Goal: Task Accomplishment & Management: Use online tool/utility

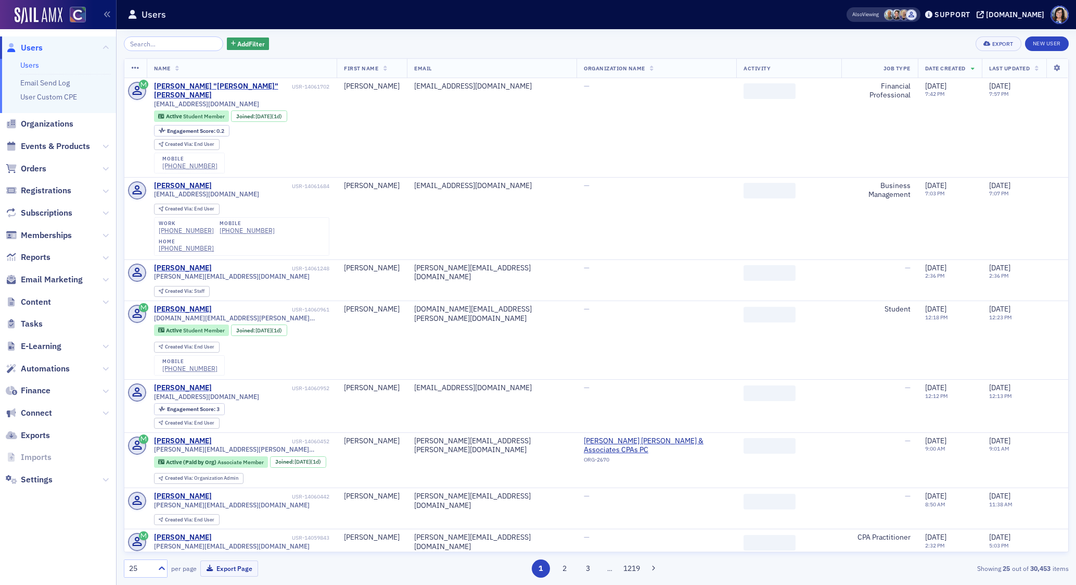
click at [193, 42] on input "search" at bounding box center [173, 43] width 99 height 15
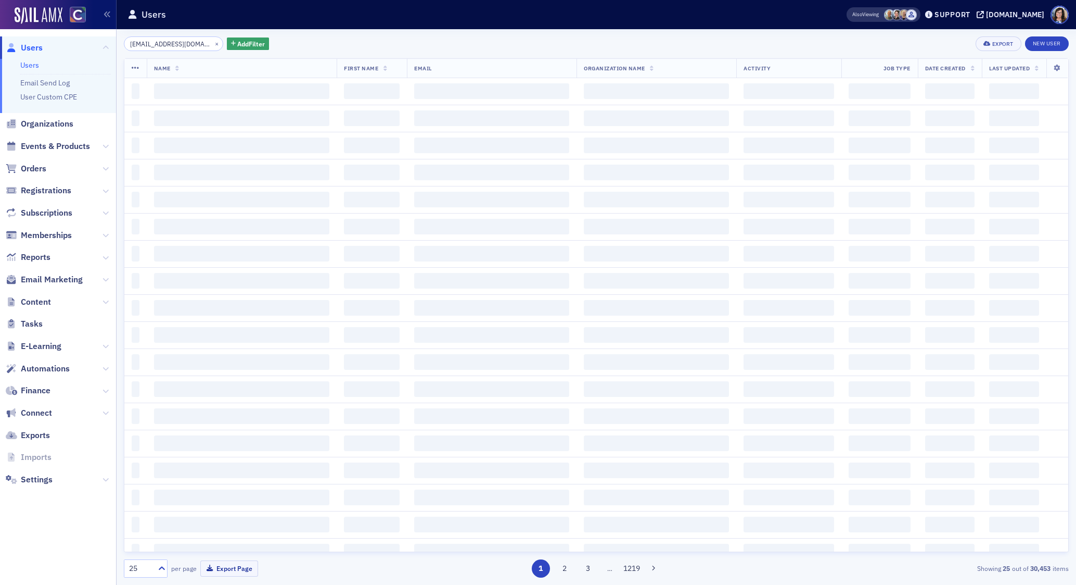
type input "lmj231709@gmail.com"
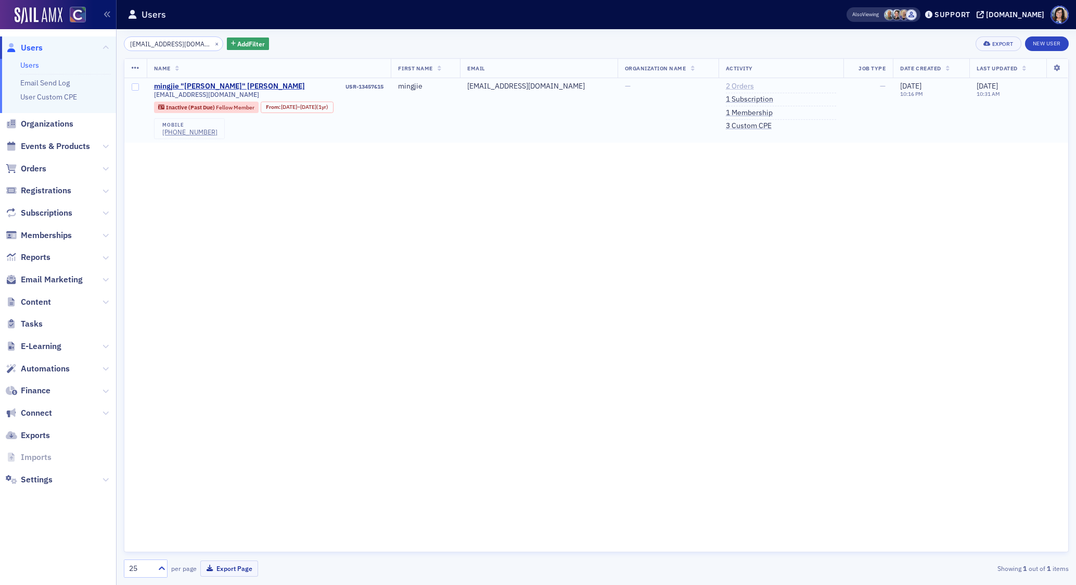
click at [730, 86] on link "2 Orders" at bounding box center [740, 86] width 28 height 9
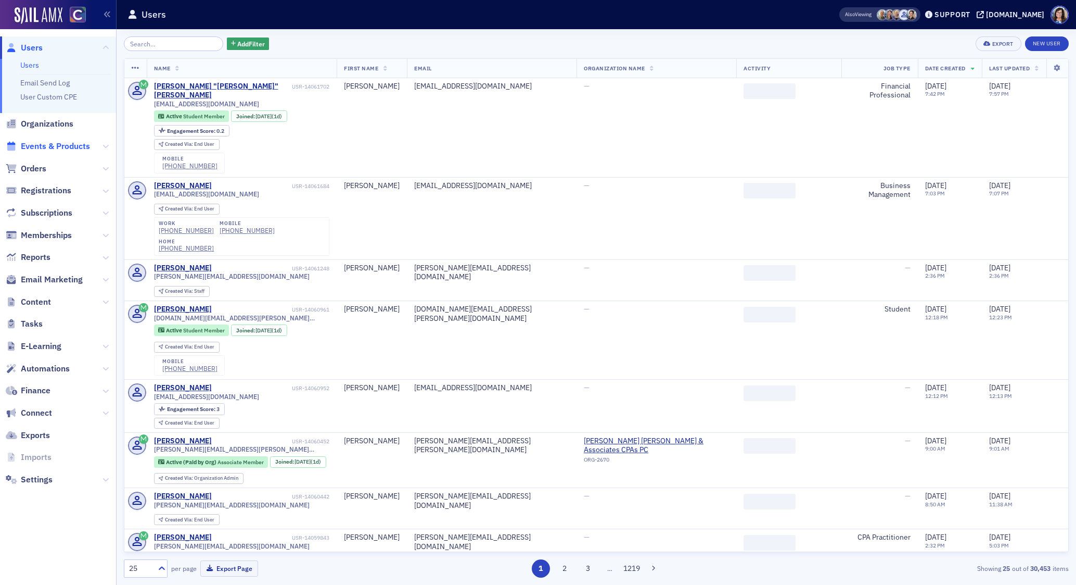
click at [50, 146] on span "Events & Products" at bounding box center [55, 146] width 69 height 11
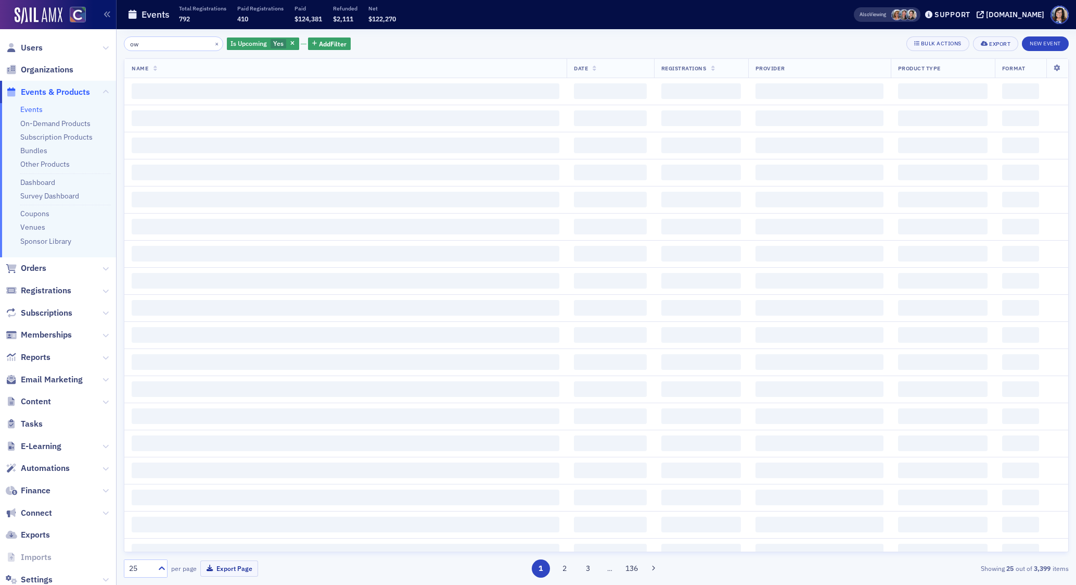
type input "o"
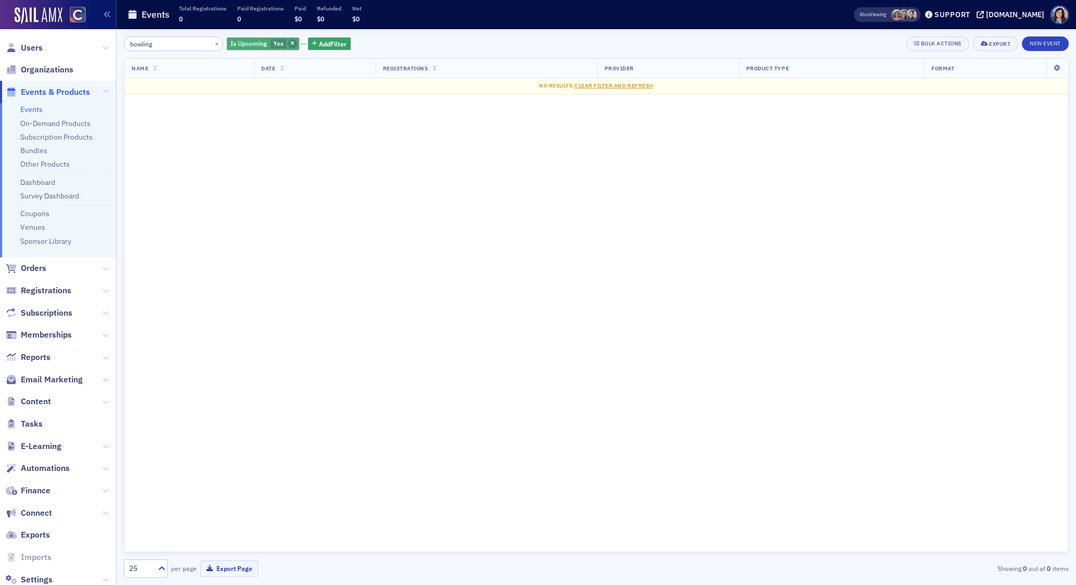
click at [288, 46] on span "button" at bounding box center [292, 43] width 9 height 9
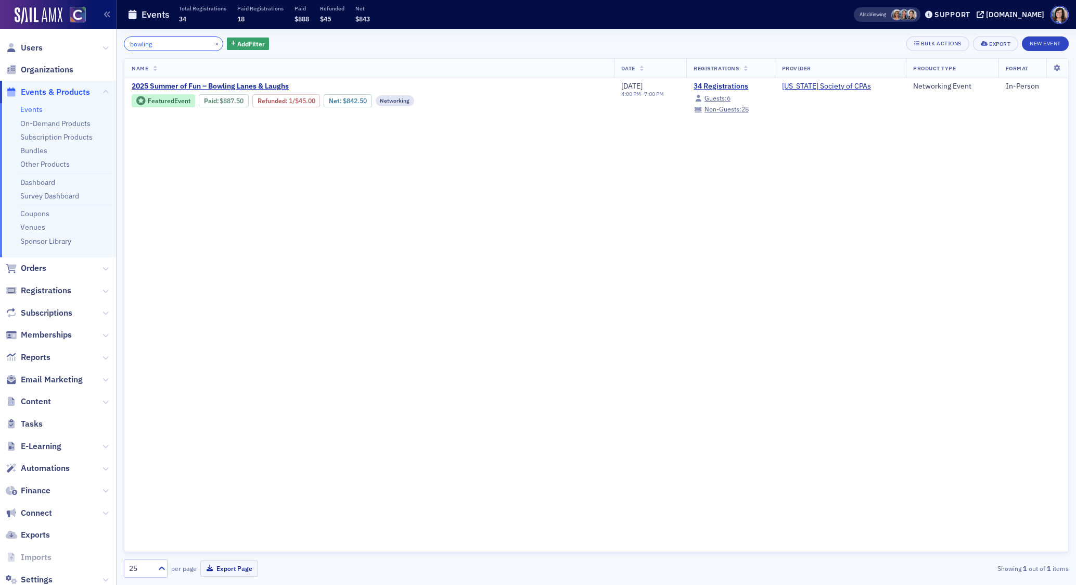
drag, startPoint x: 180, startPoint y: 47, endPoint x: 90, endPoint y: 45, distance: 90.1
click at [90, 45] on div "Users Organizations Events & Products Events On-Demand Products Subscription Pr…" at bounding box center [538, 292] width 1076 height 585
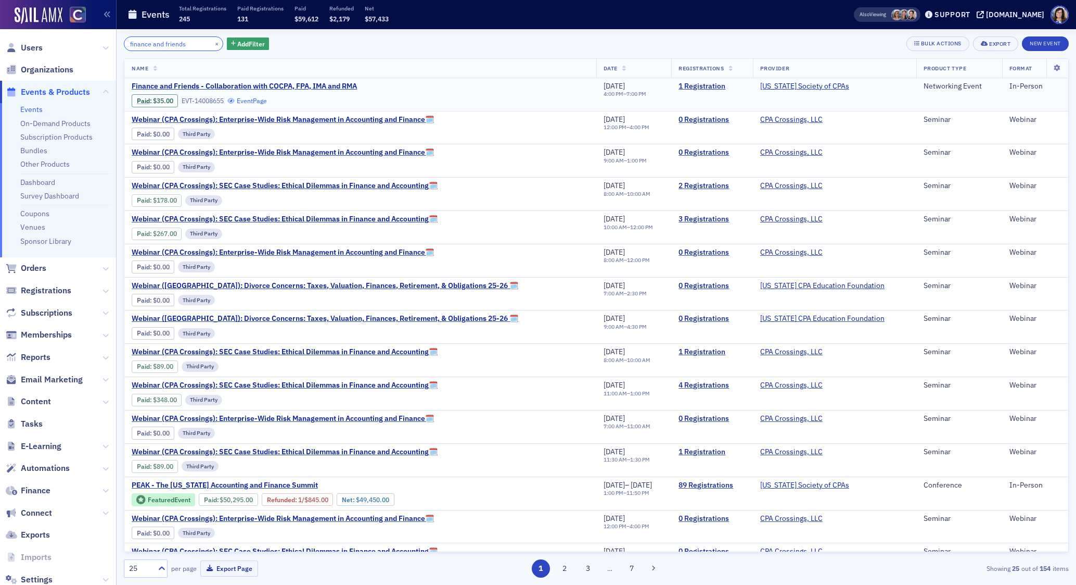
type input "finance and friends"
click at [264, 99] on link "Event Page" at bounding box center [247, 101] width 40 height 8
click at [265, 102] on link "Event Page" at bounding box center [247, 100] width 40 height 8
click at [984, 15] on icon at bounding box center [980, 14] width 7 height 7
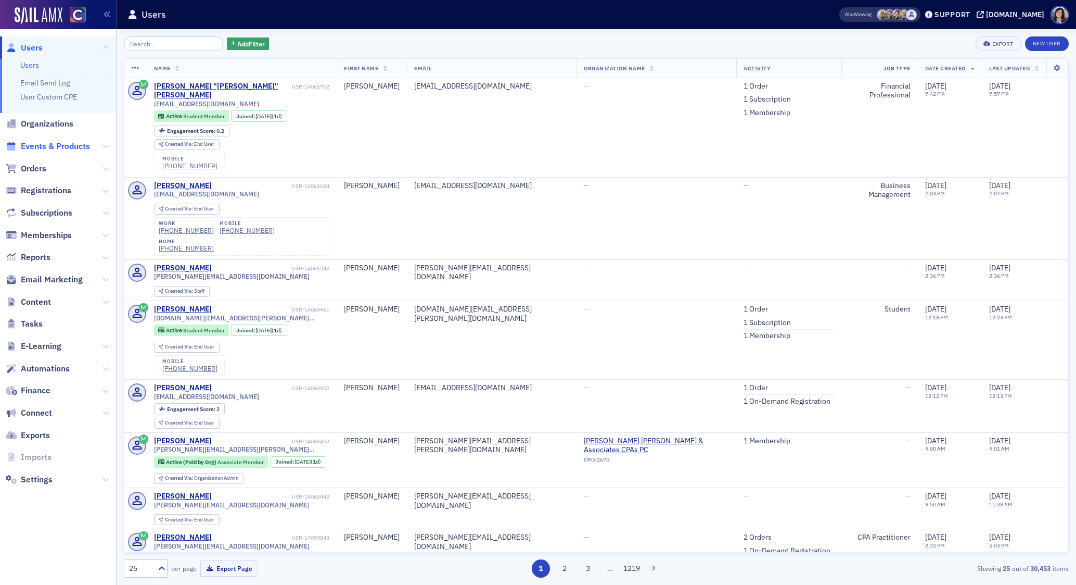
click at [43, 144] on span "Events & Products" at bounding box center [55, 146] width 69 height 11
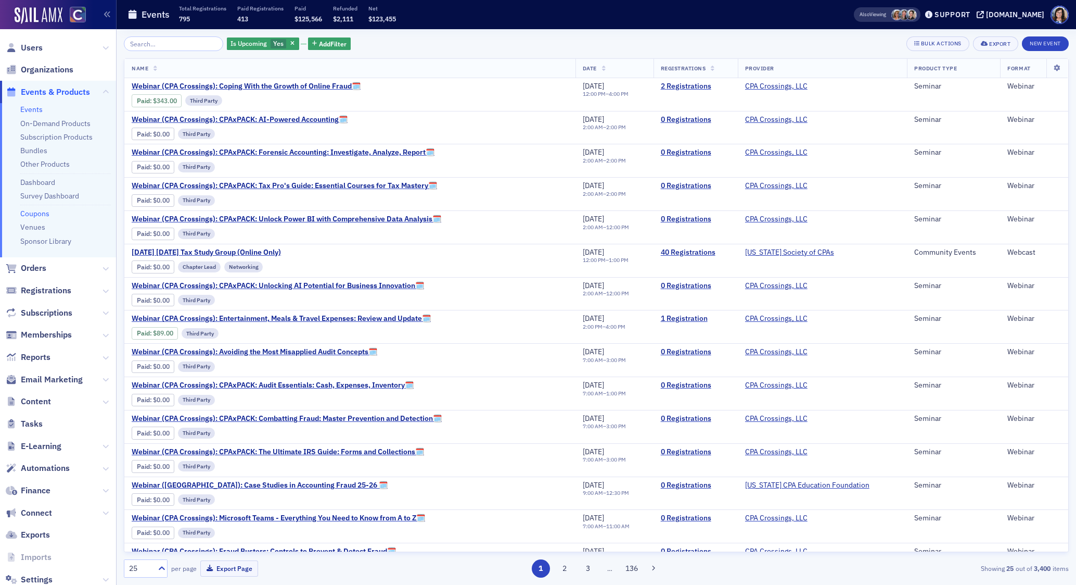
click at [40, 212] on link "Coupons" at bounding box center [34, 213] width 29 height 9
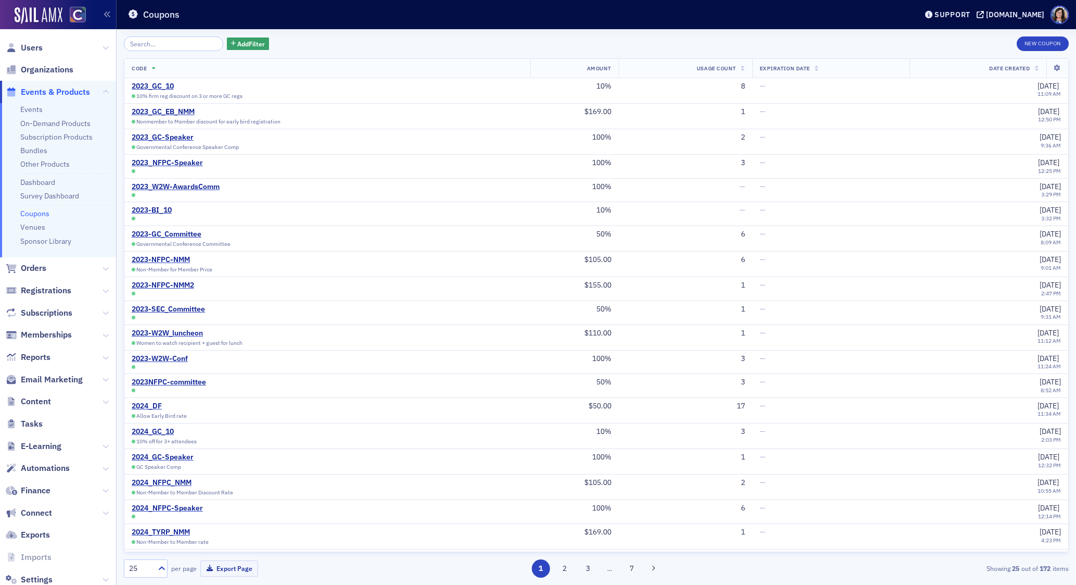
click at [161, 47] on input "search" at bounding box center [173, 43] width 99 height 15
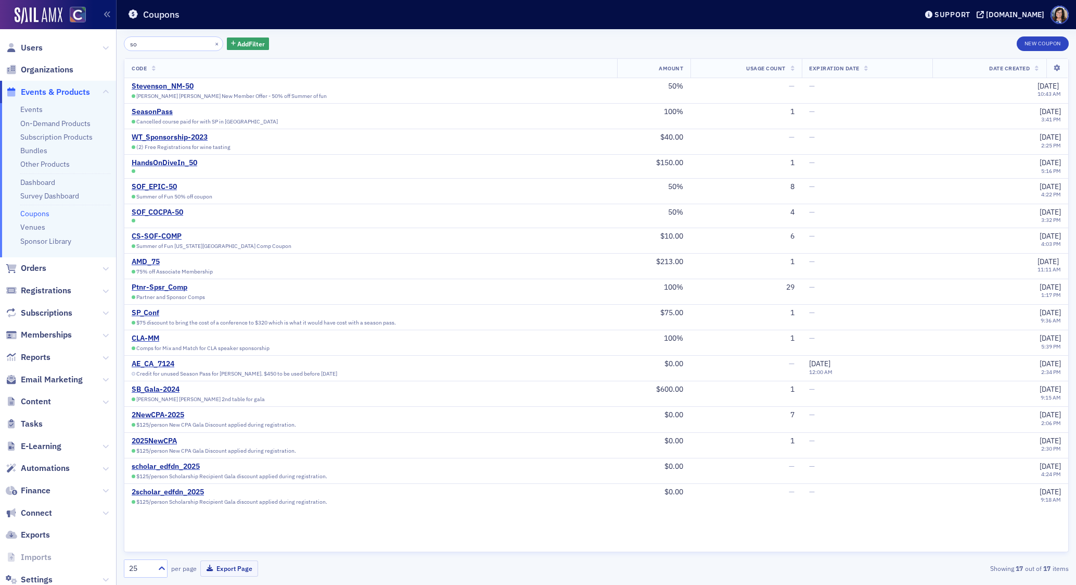
type input "s"
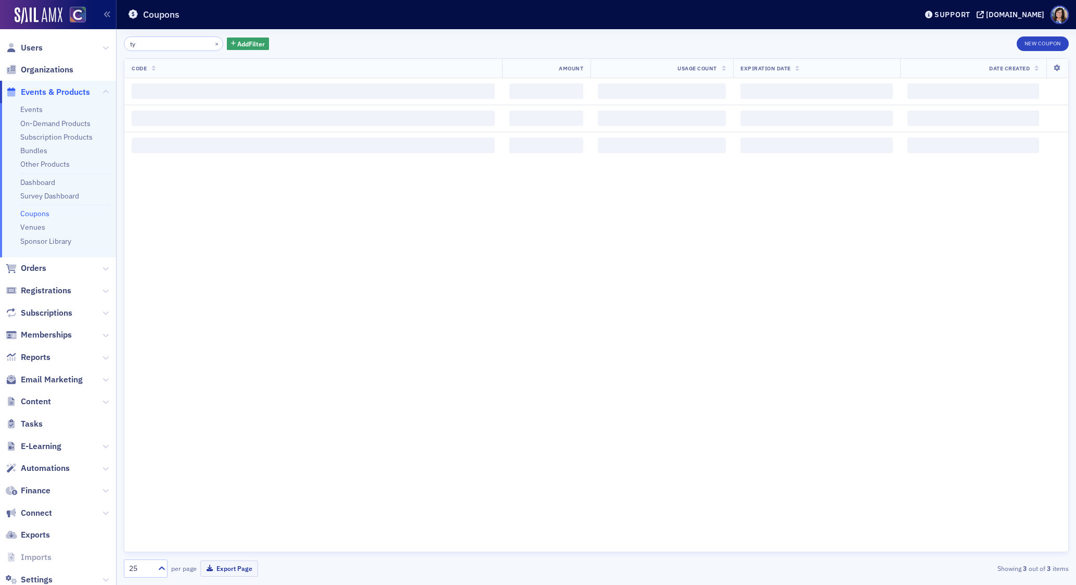
type input "t"
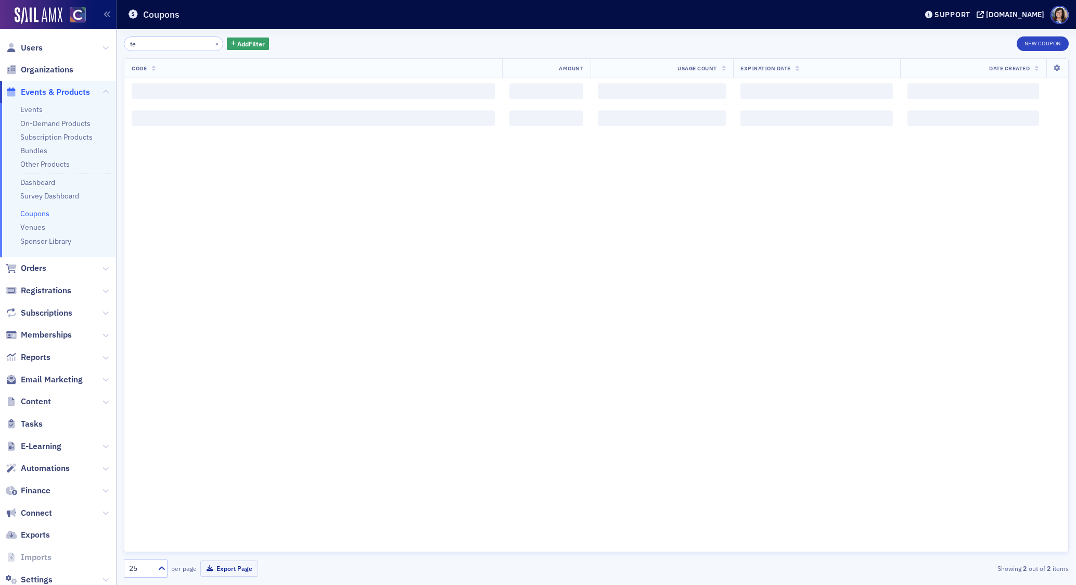
type input "t"
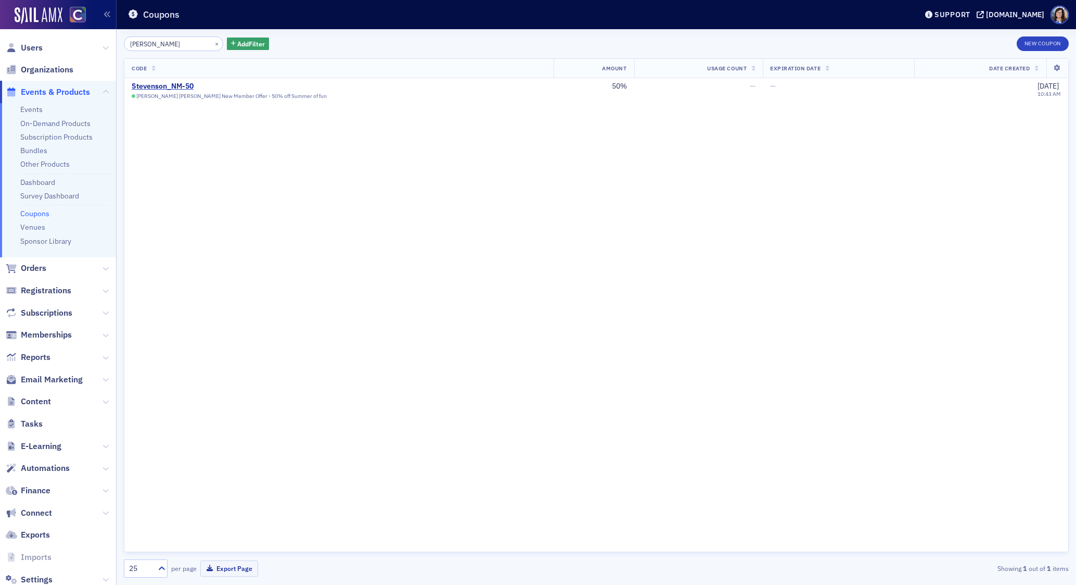
type input "steven"
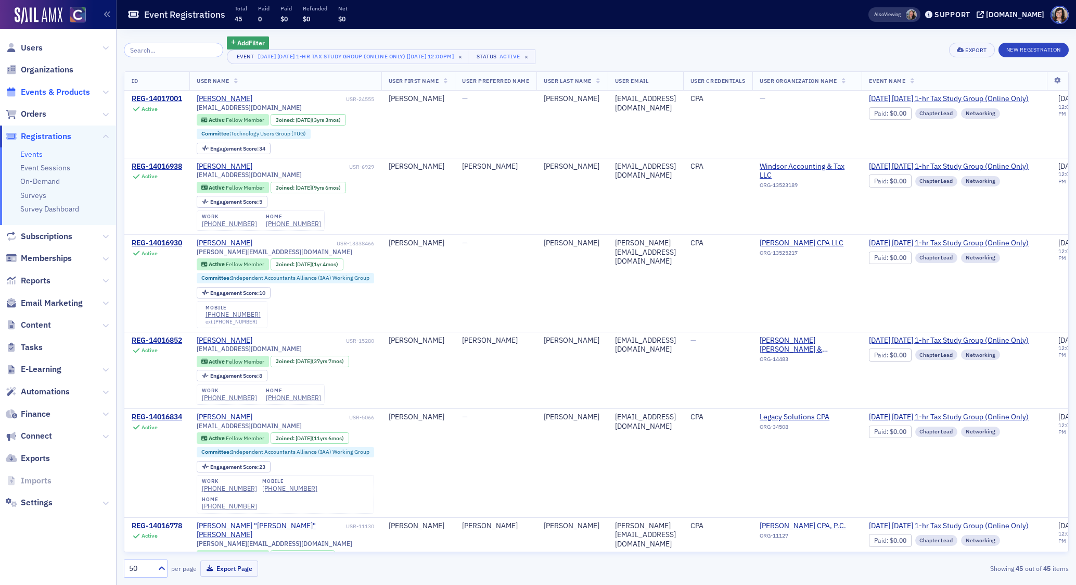
click at [45, 93] on span "Events & Products" at bounding box center [55, 91] width 69 height 11
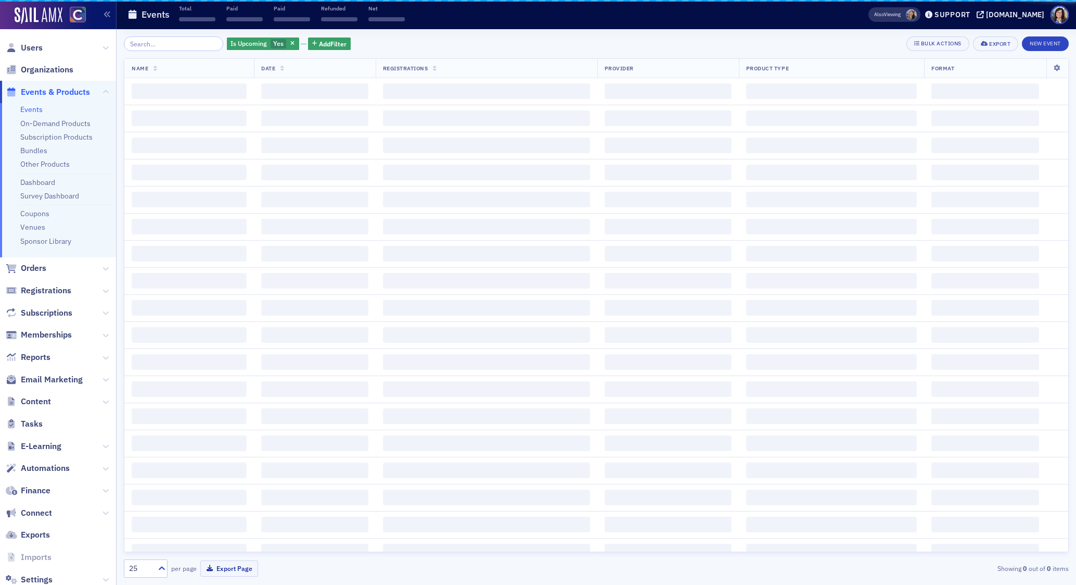
click at [175, 48] on input "search" at bounding box center [173, 43] width 99 height 15
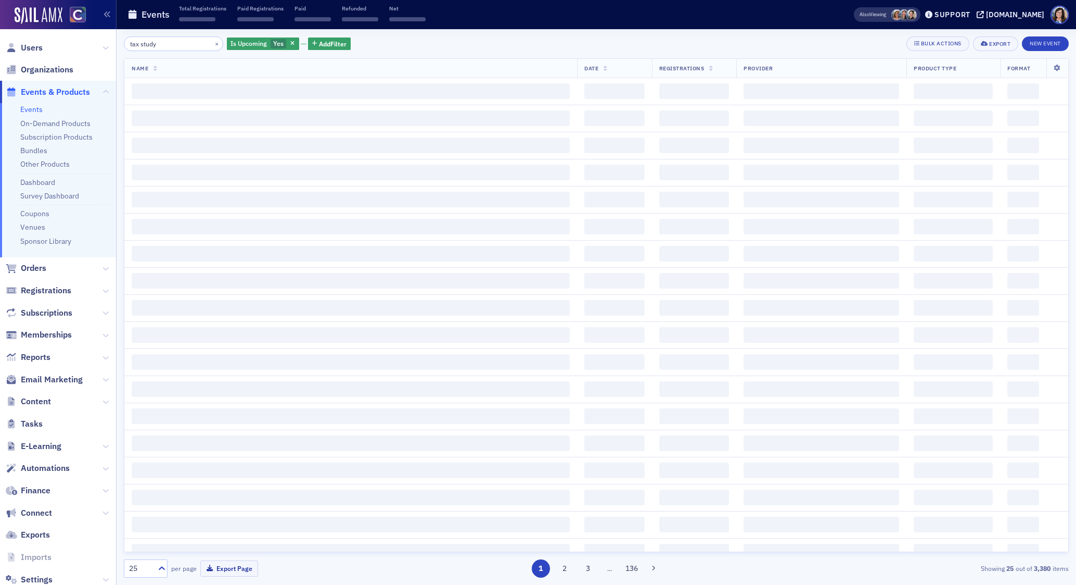
type input "tax study"
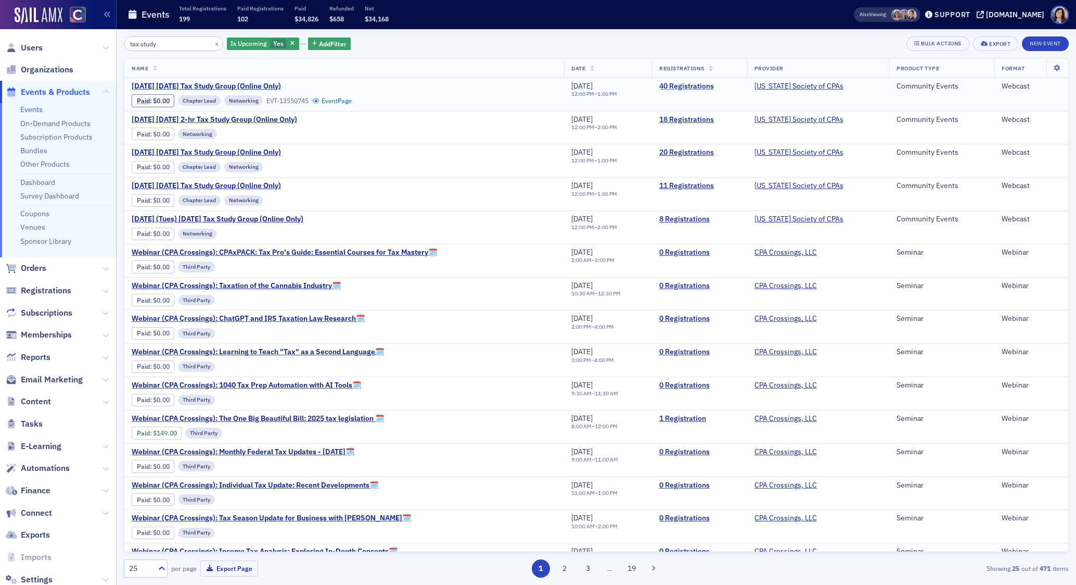
click at [697, 85] on link "40 Registrations" at bounding box center [700, 86] width 81 height 9
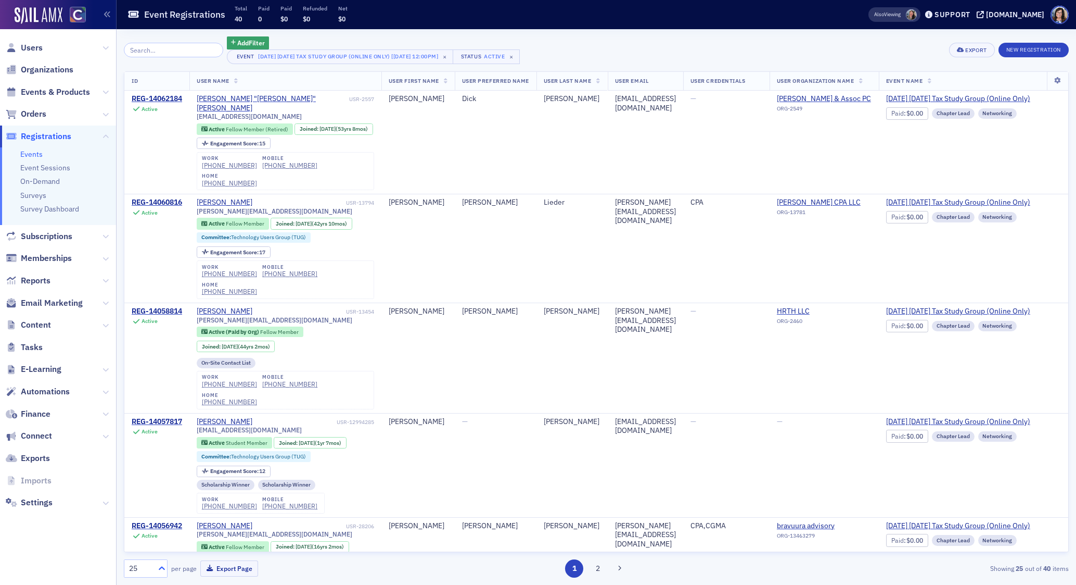
click at [159, 566] on icon at bounding box center [162, 568] width 10 height 10
click at [156, 483] on div "50" at bounding box center [146, 484] width 30 height 11
click at [978, 48] on div "Export" at bounding box center [976, 50] width 21 height 6
click at [966, 82] on button "Export All ( 40 Event Registrations )" at bounding box center [937, 85] width 112 height 17
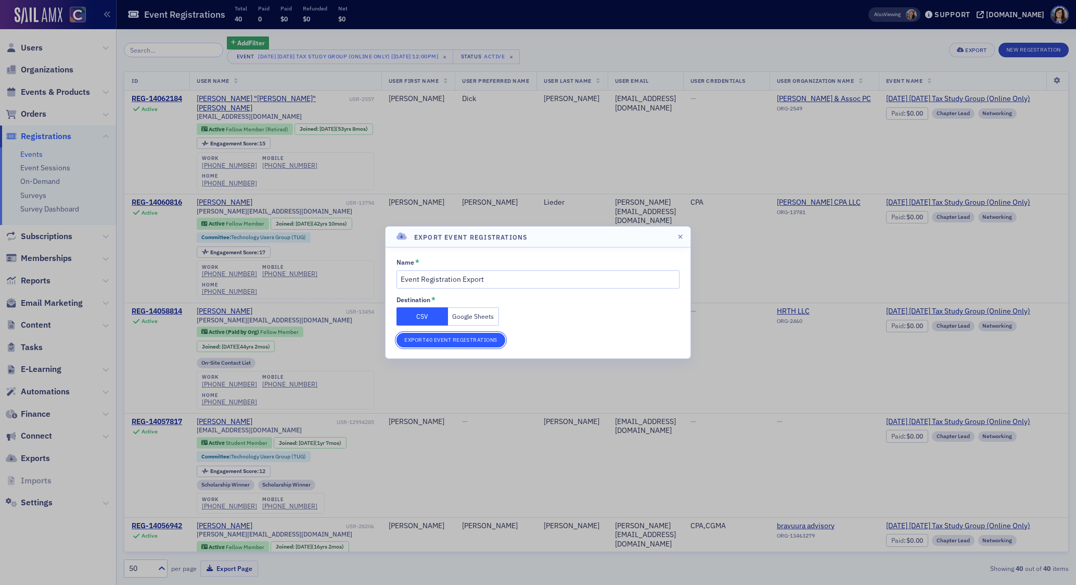
click at [471, 342] on button "Export 40 Event Registrations" at bounding box center [451, 340] width 109 height 15
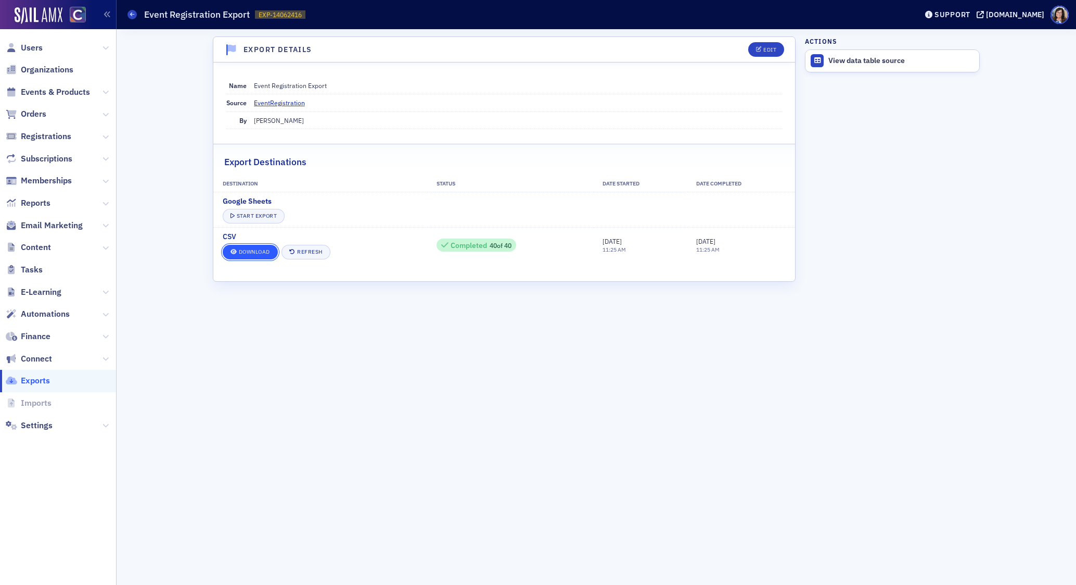
click at [257, 251] on link "Download" at bounding box center [250, 252] width 55 height 15
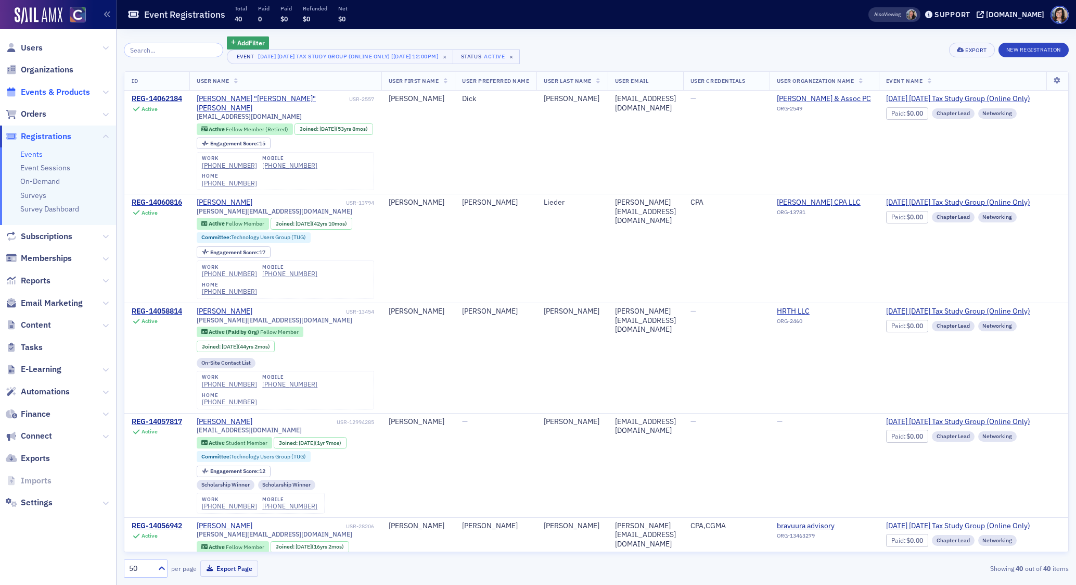
click at [37, 94] on span "Events & Products" at bounding box center [55, 91] width 69 height 11
